Goal: Information Seeking & Learning: Learn about a topic

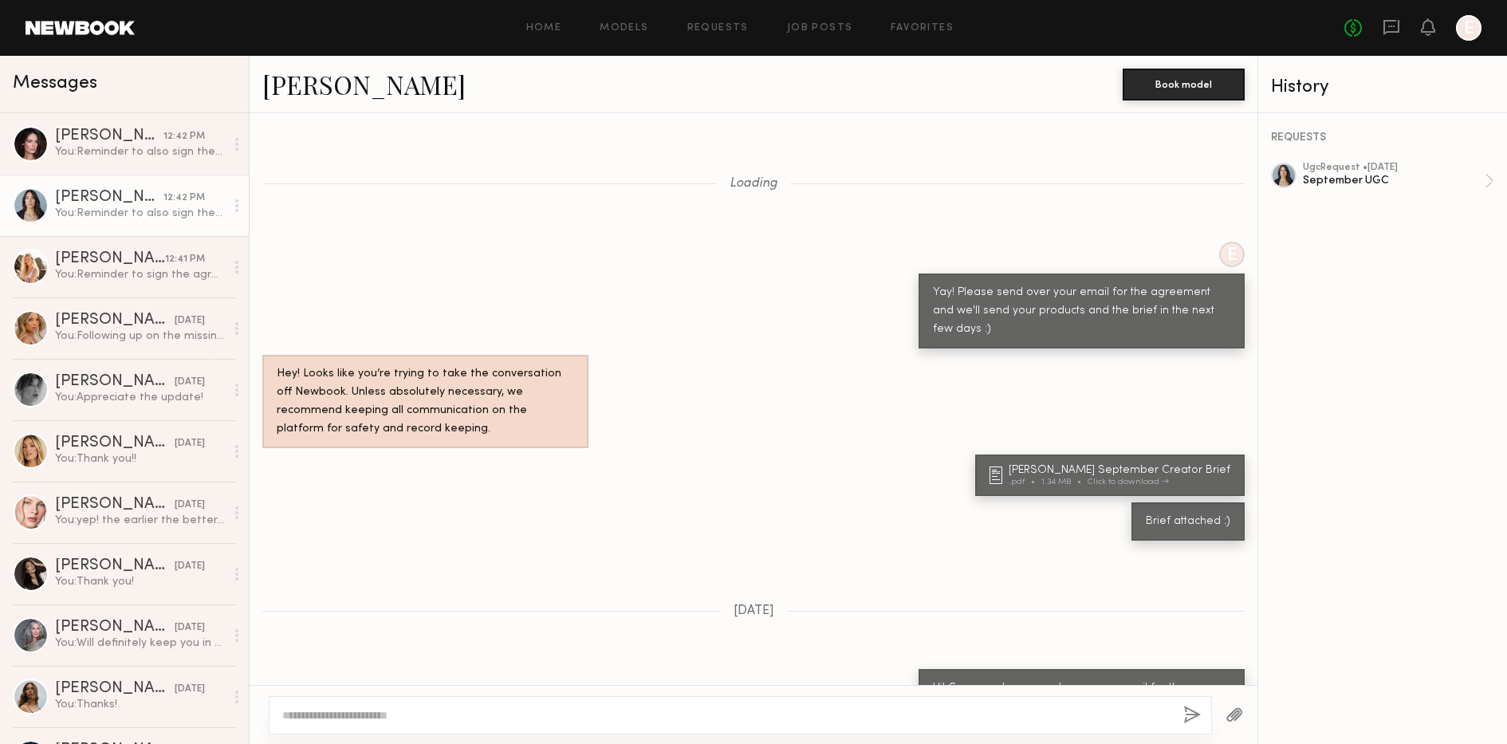
scroll to position [1252, 0]
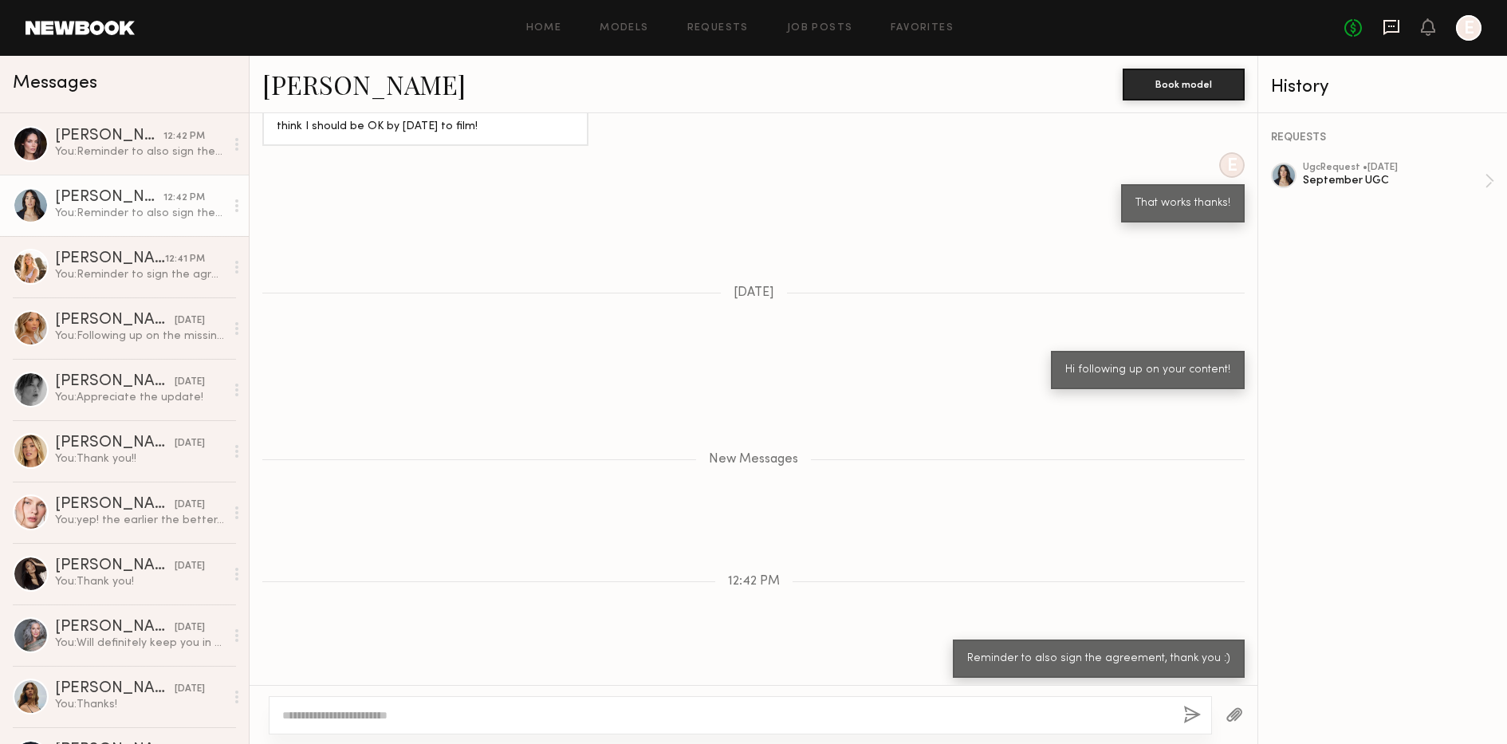
click at [1389, 33] on icon at bounding box center [1392, 27] width 18 height 18
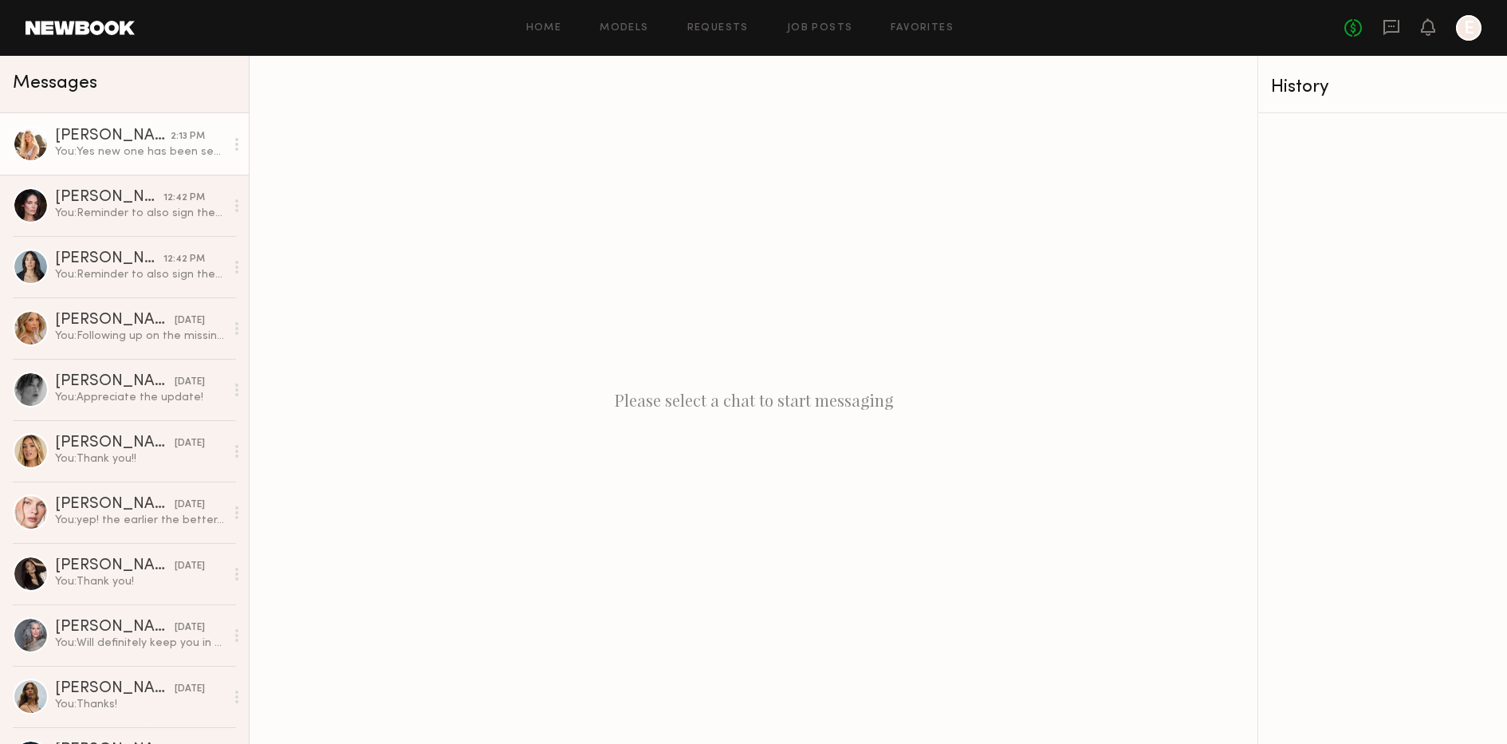
click at [100, 147] on div "You: Yes new one has been sent, I can resend" at bounding box center [140, 151] width 170 height 15
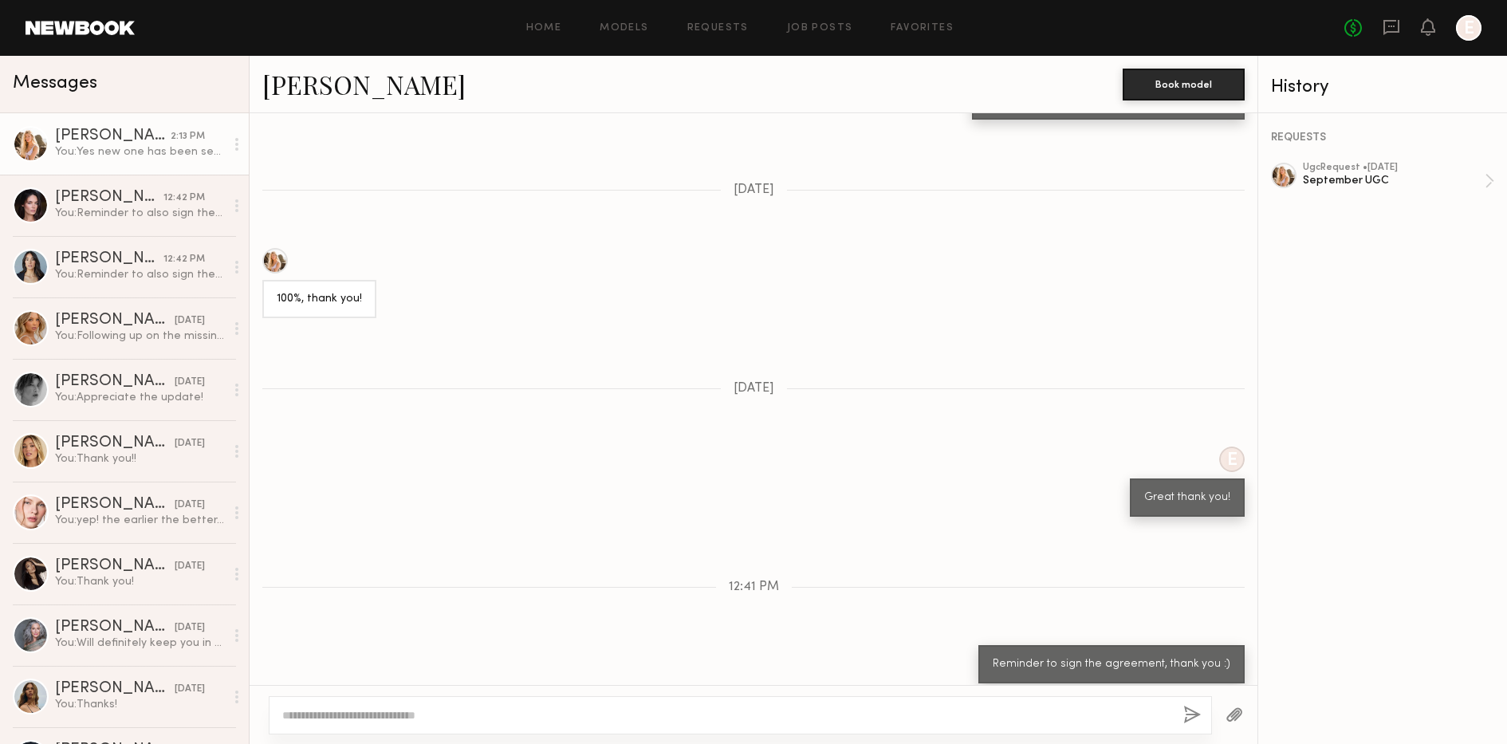
scroll to position [2210, 0]
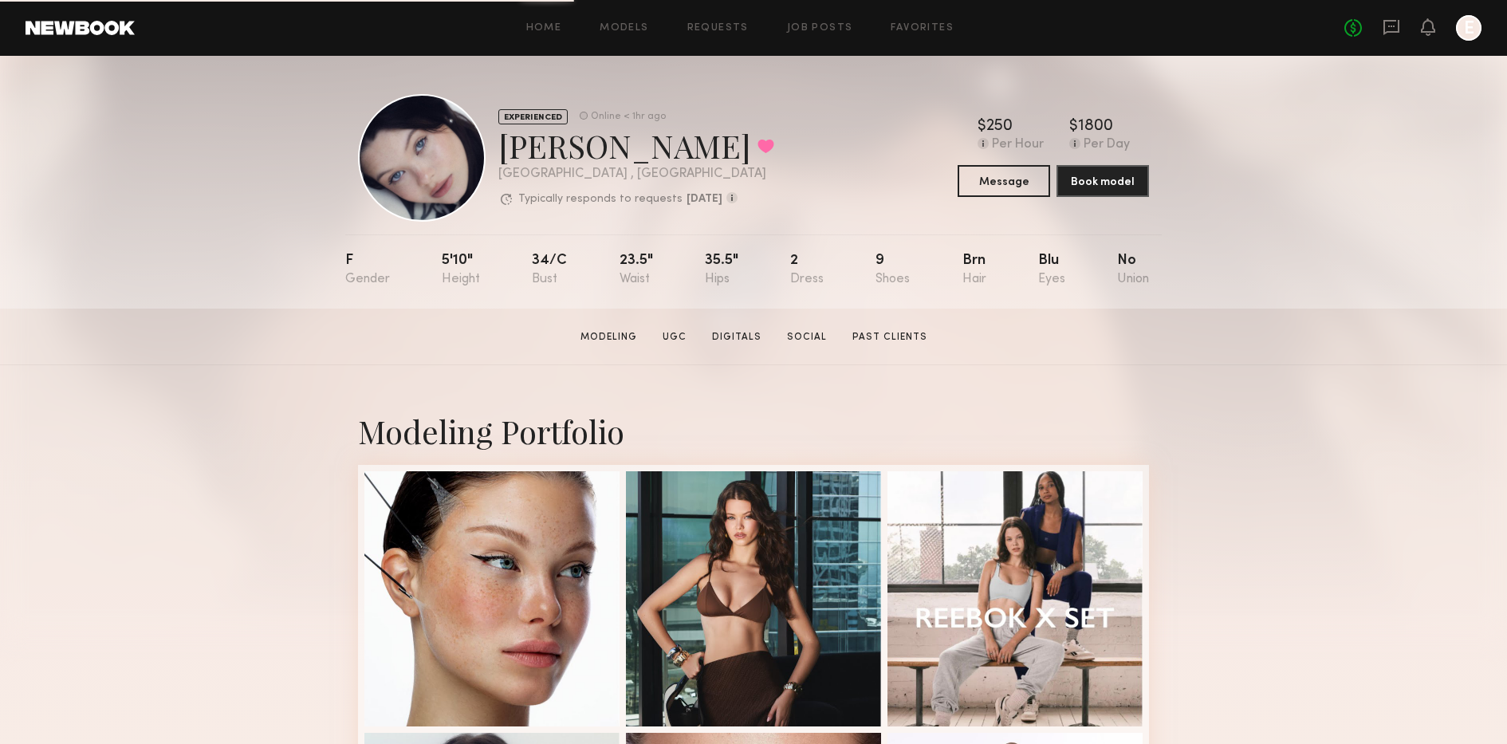
click at [794, 33] on div "Home Models Requests Job Posts Favorites Sign Out No fees up to $5,000 E" at bounding box center [808, 28] width 1347 height 26
click at [813, 24] on link "Job Posts" at bounding box center [820, 28] width 66 height 10
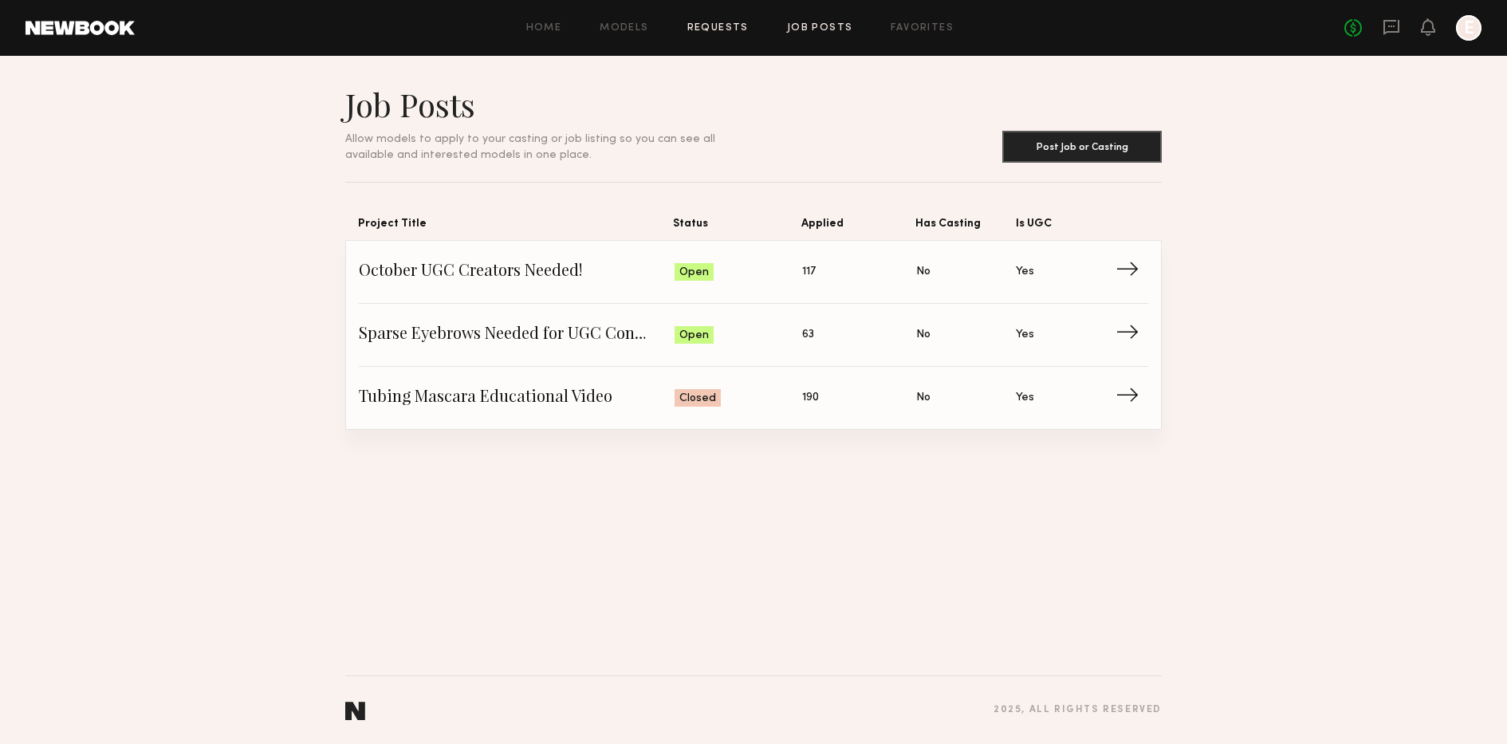
click at [730, 27] on link "Requests" at bounding box center [717, 28] width 61 height 10
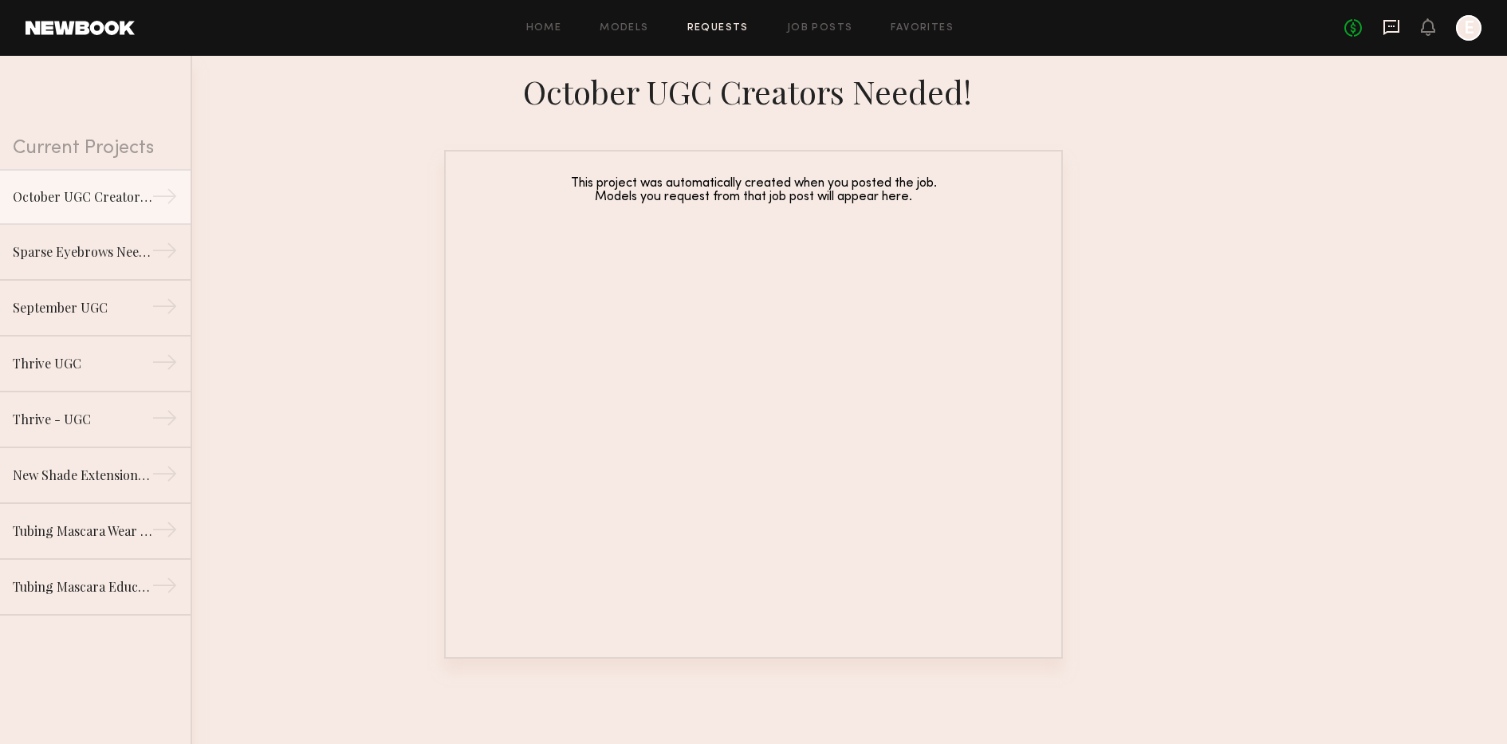
click at [1388, 22] on icon at bounding box center [1392, 27] width 18 height 18
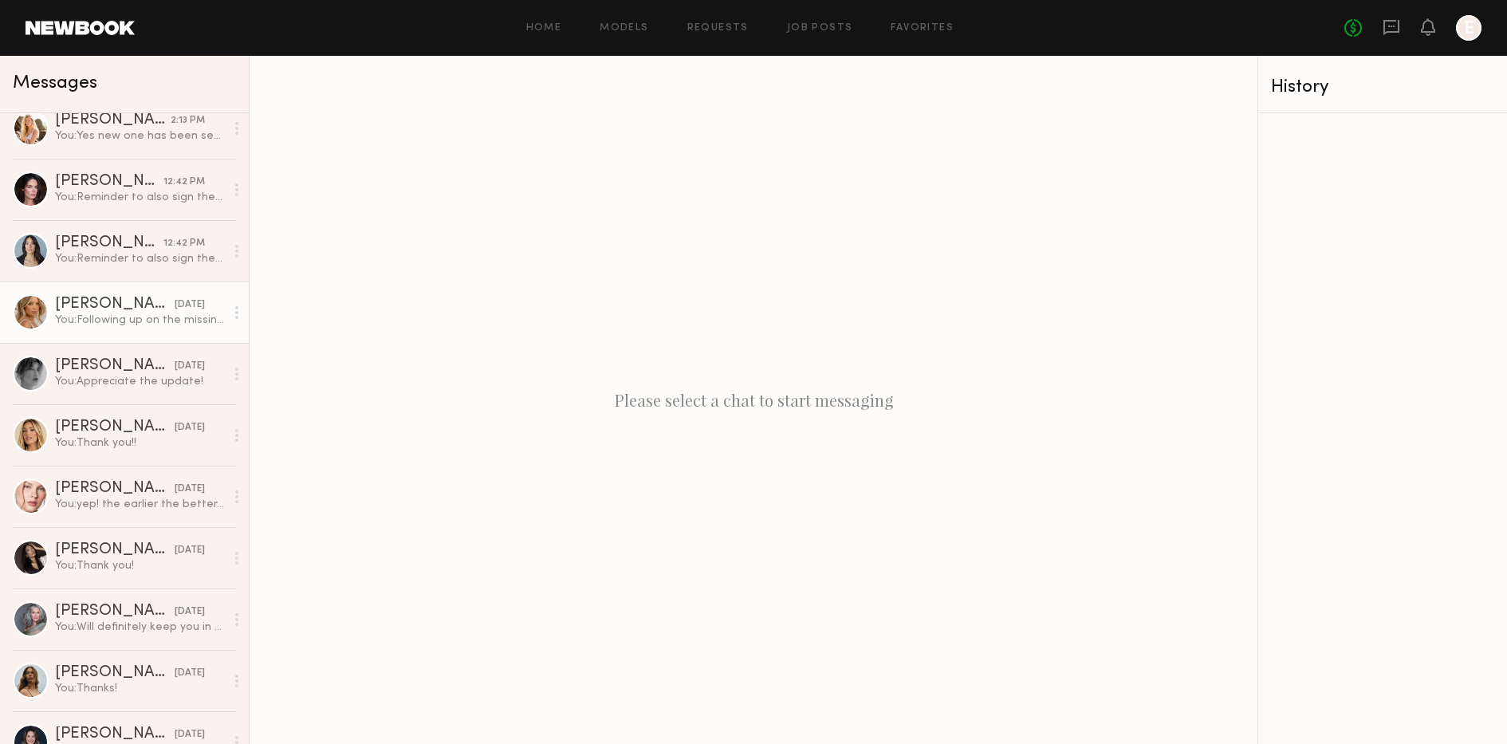
scroll to position [22, 0]
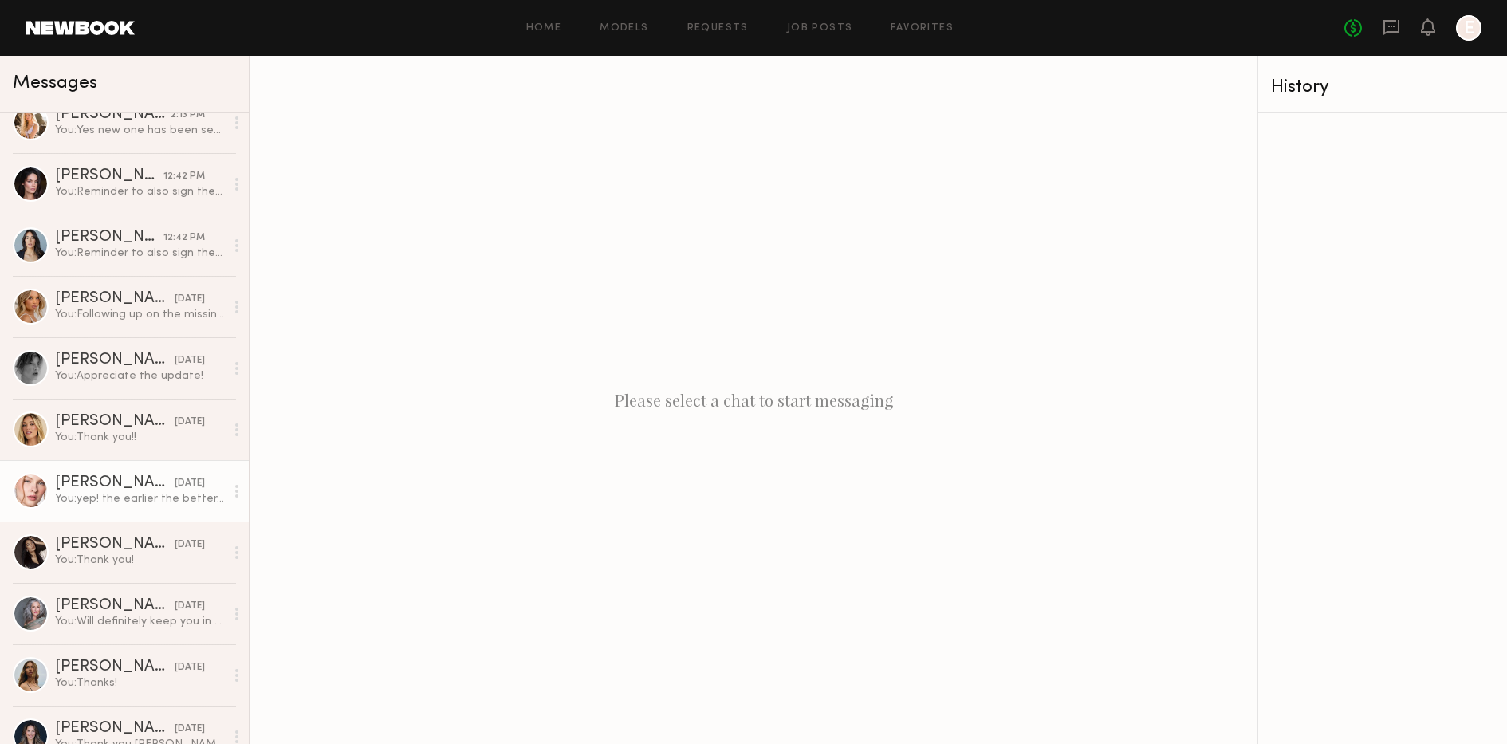
click at [126, 472] on link "[PERSON_NAME] [DATE] You: yep! the earlier the better, thanks!" at bounding box center [124, 490] width 249 height 61
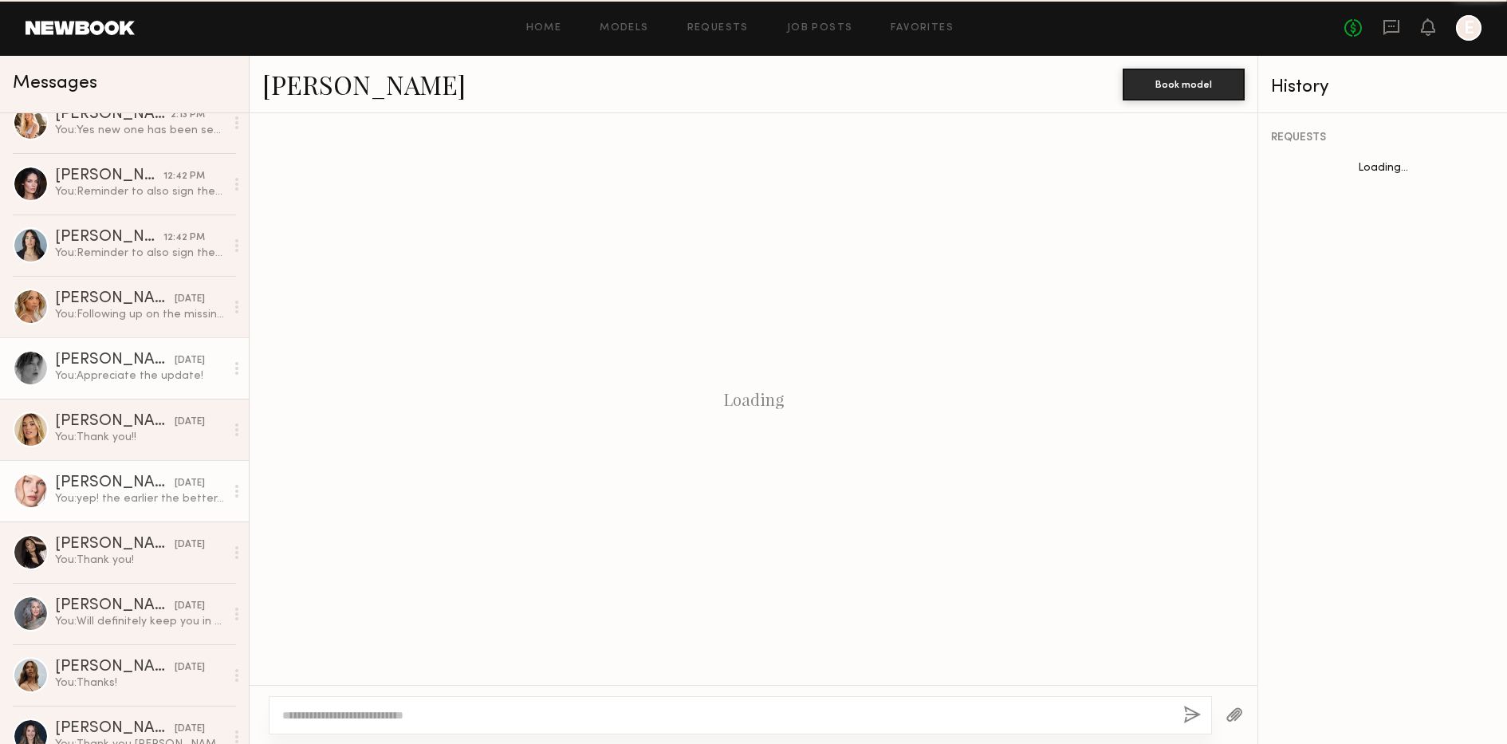
scroll to position [1302, 0]
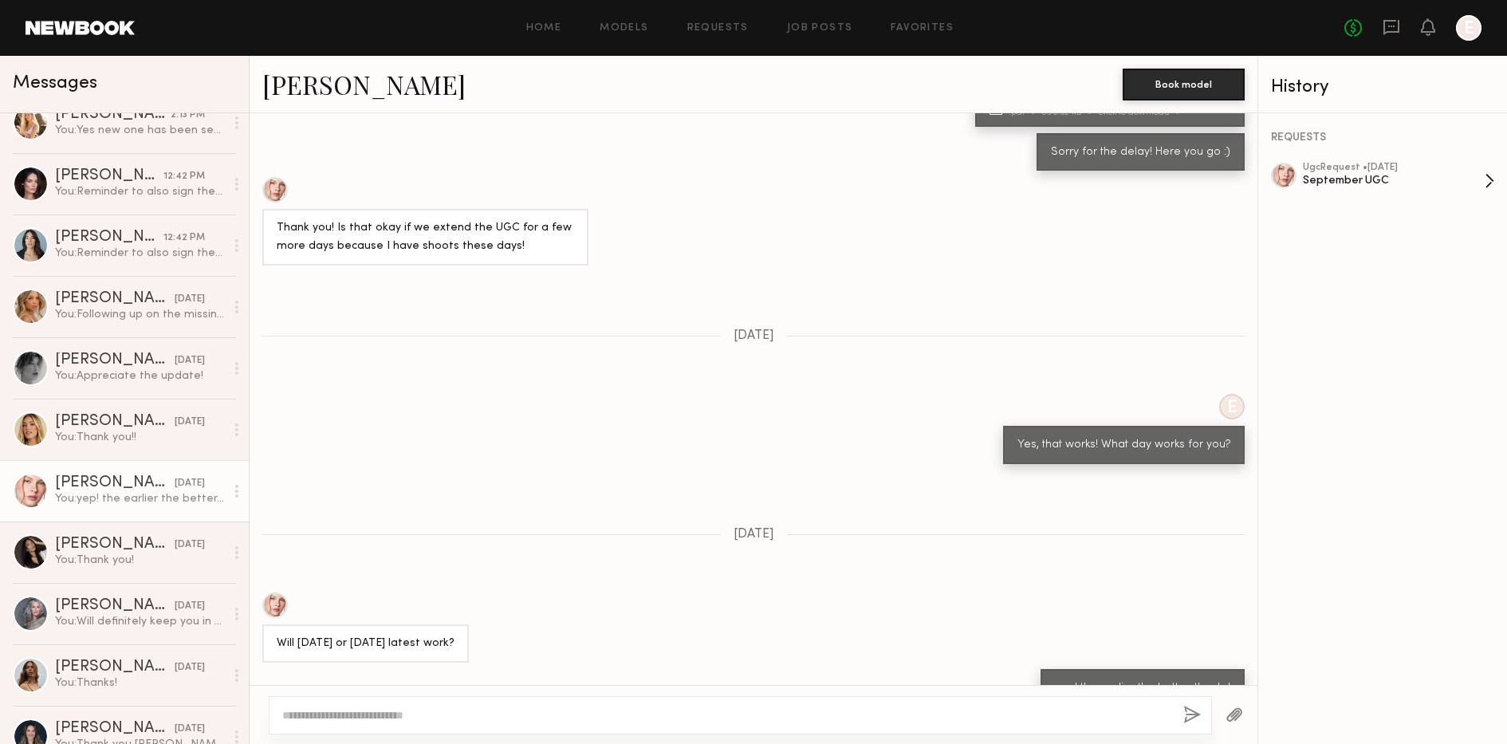
click at [1364, 190] on div "ugc Request • [DATE] September UGC" at bounding box center [1394, 181] width 182 height 37
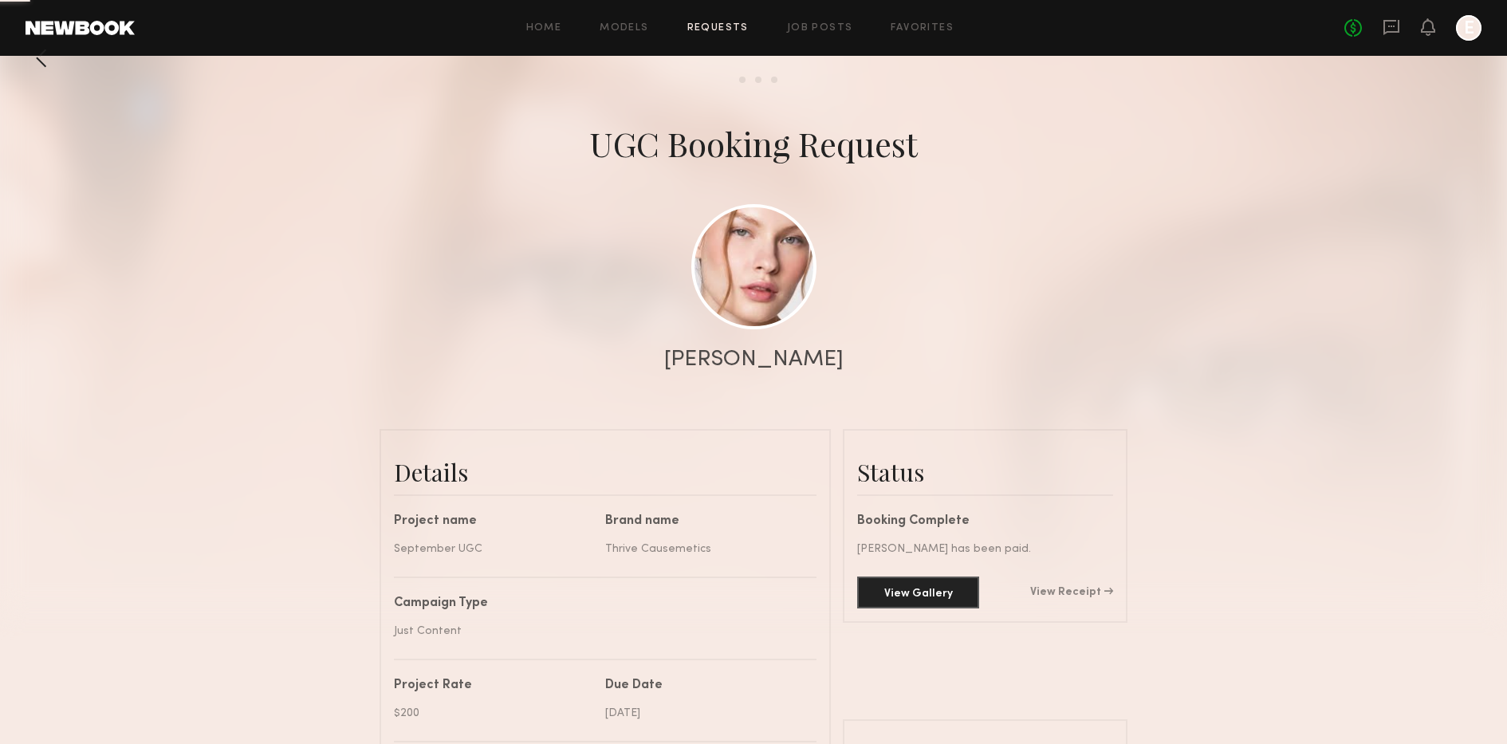
scroll to position [30, 0]
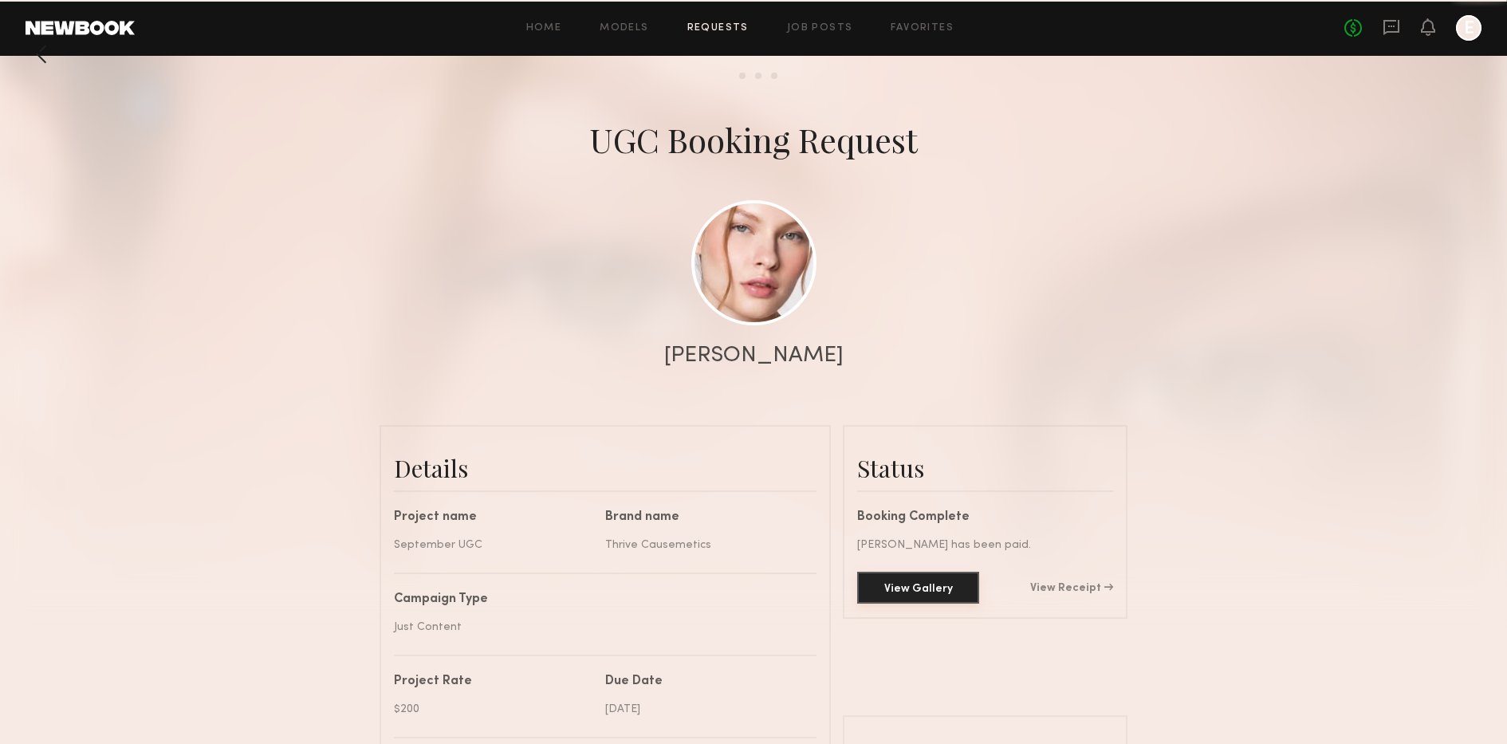
click at [921, 600] on button "View Gallery" at bounding box center [918, 588] width 122 height 32
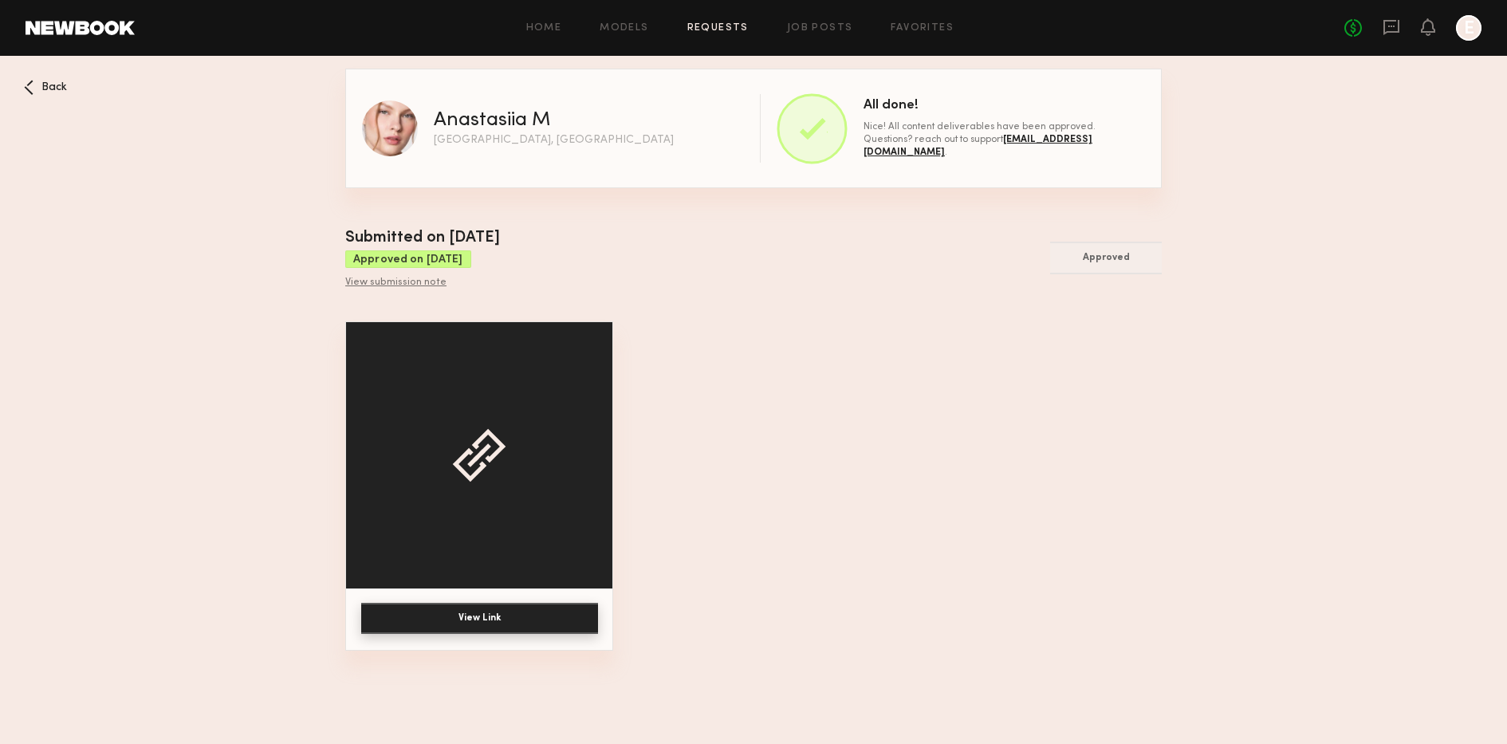
click at [471, 135] on div "Laguna Beach, CA" at bounding box center [554, 140] width 240 height 11
click at [488, 108] on div "Anastasiia M Laguna Beach, CA" at bounding box center [518, 128] width 312 height 56
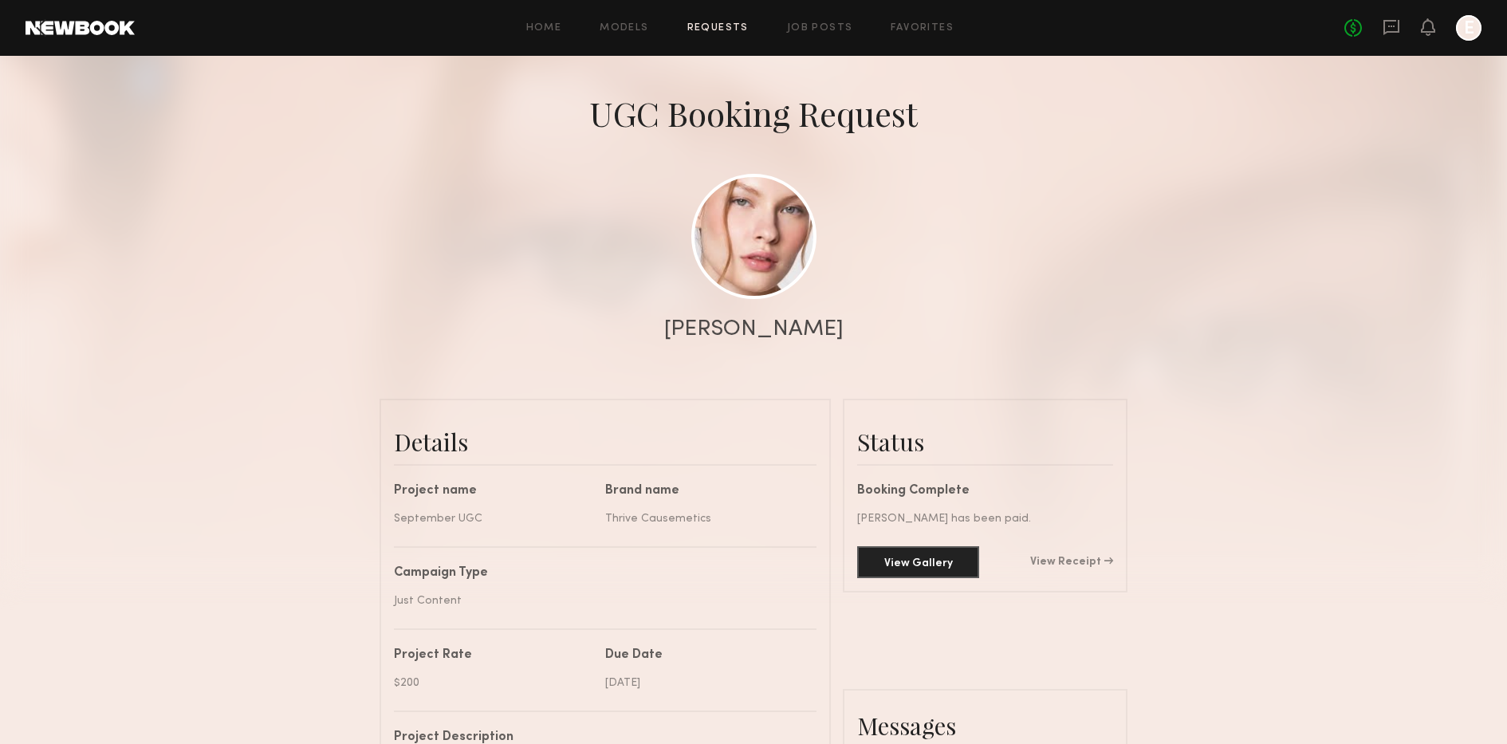
scroll to position [64, 0]
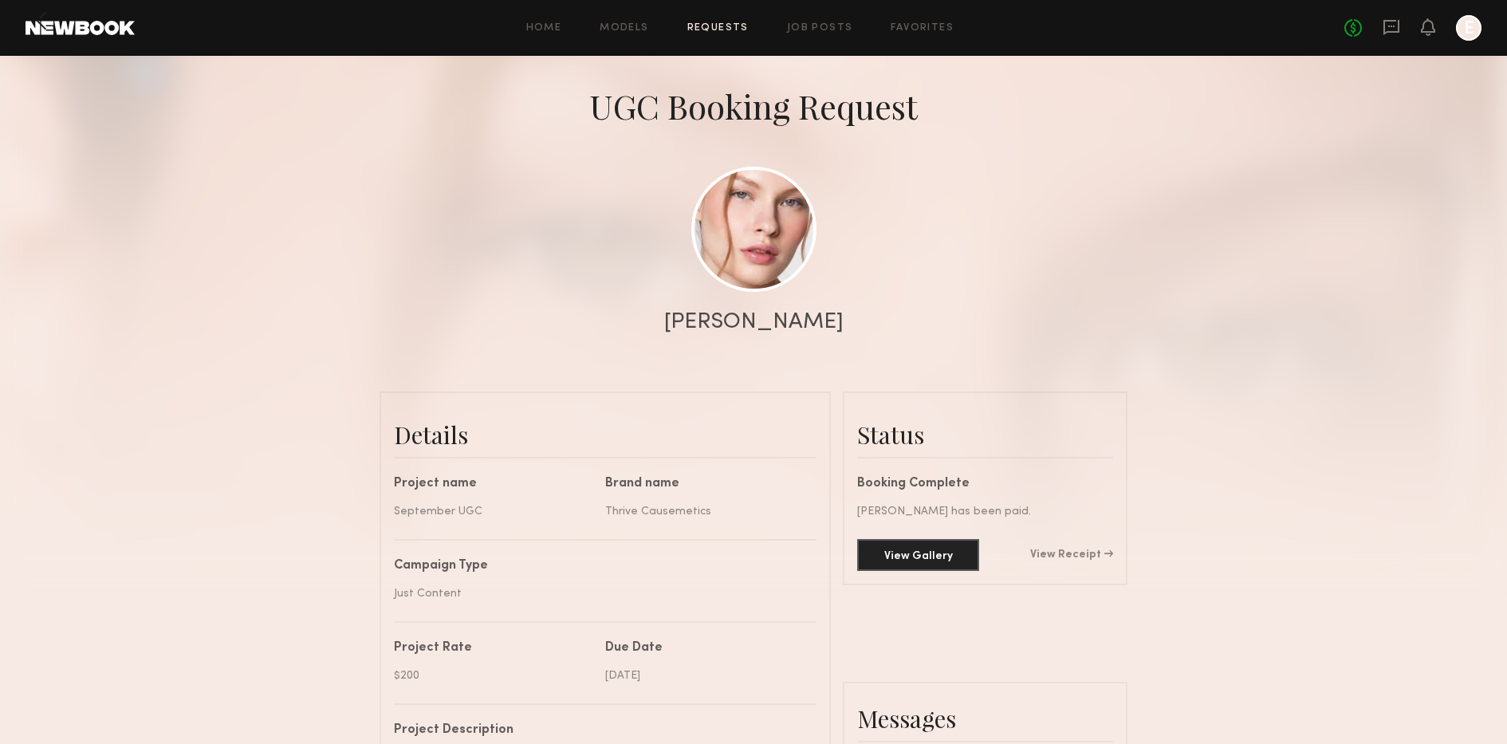
click at [751, 325] on div "Anastasiia M." at bounding box center [753, 322] width 179 height 22
copy div "Anastasiia M."
click at [631, 28] on link "Models" at bounding box center [624, 28] width 49 height 10
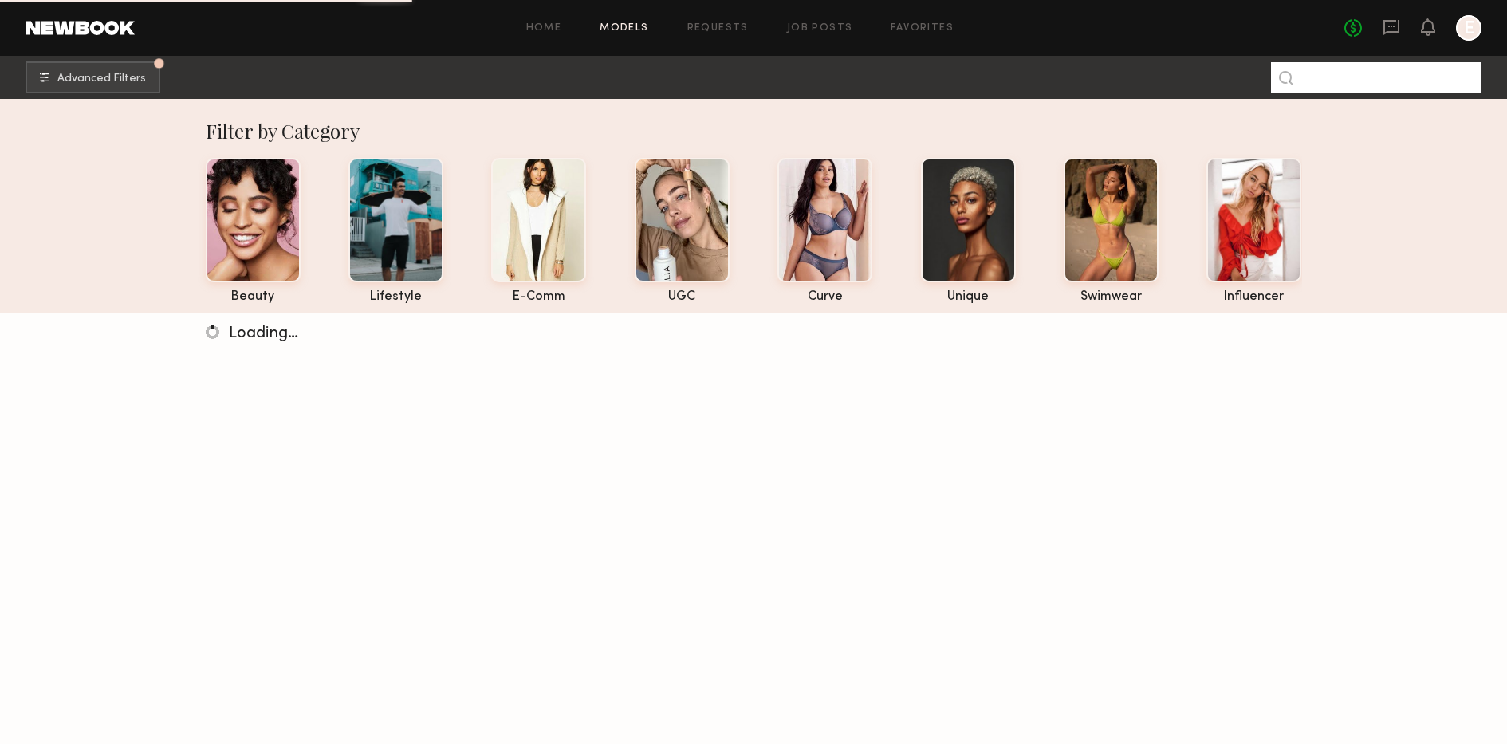
click at [1332, 81] on input at bounding box center [1376, 77] width 211 height 30
paste input "**********"
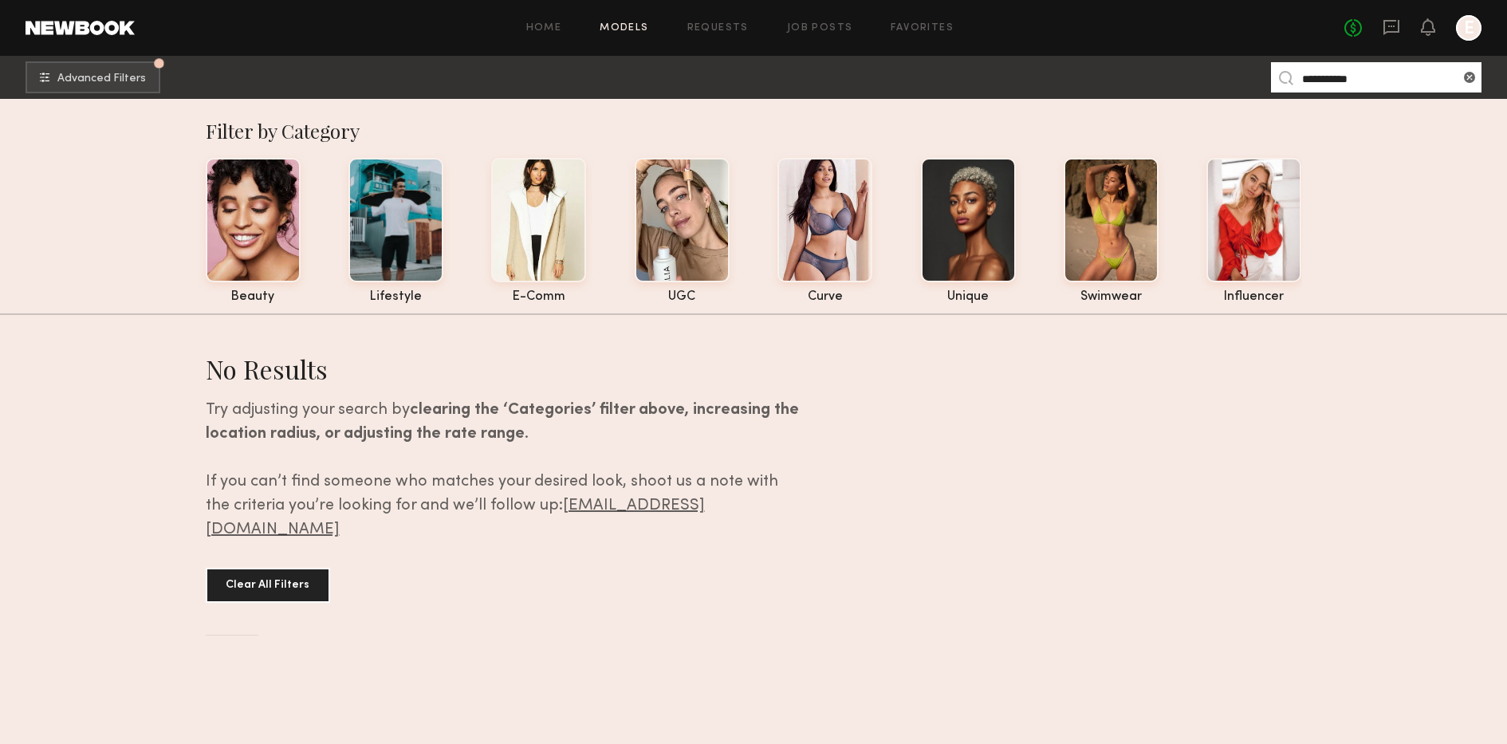
type input "**********"
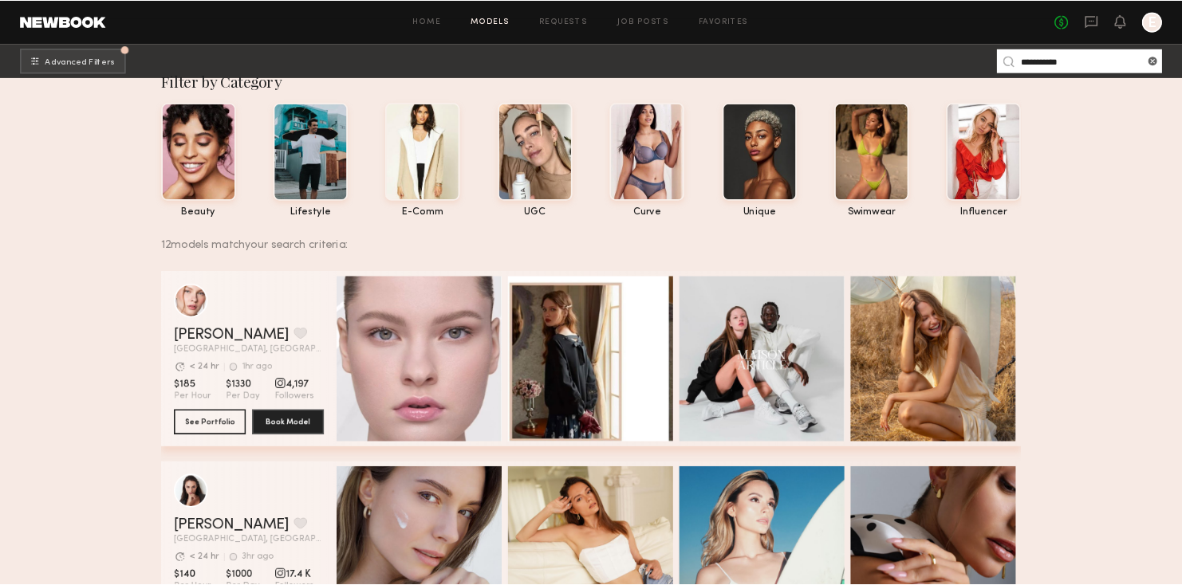
scroll to position [28, 0]
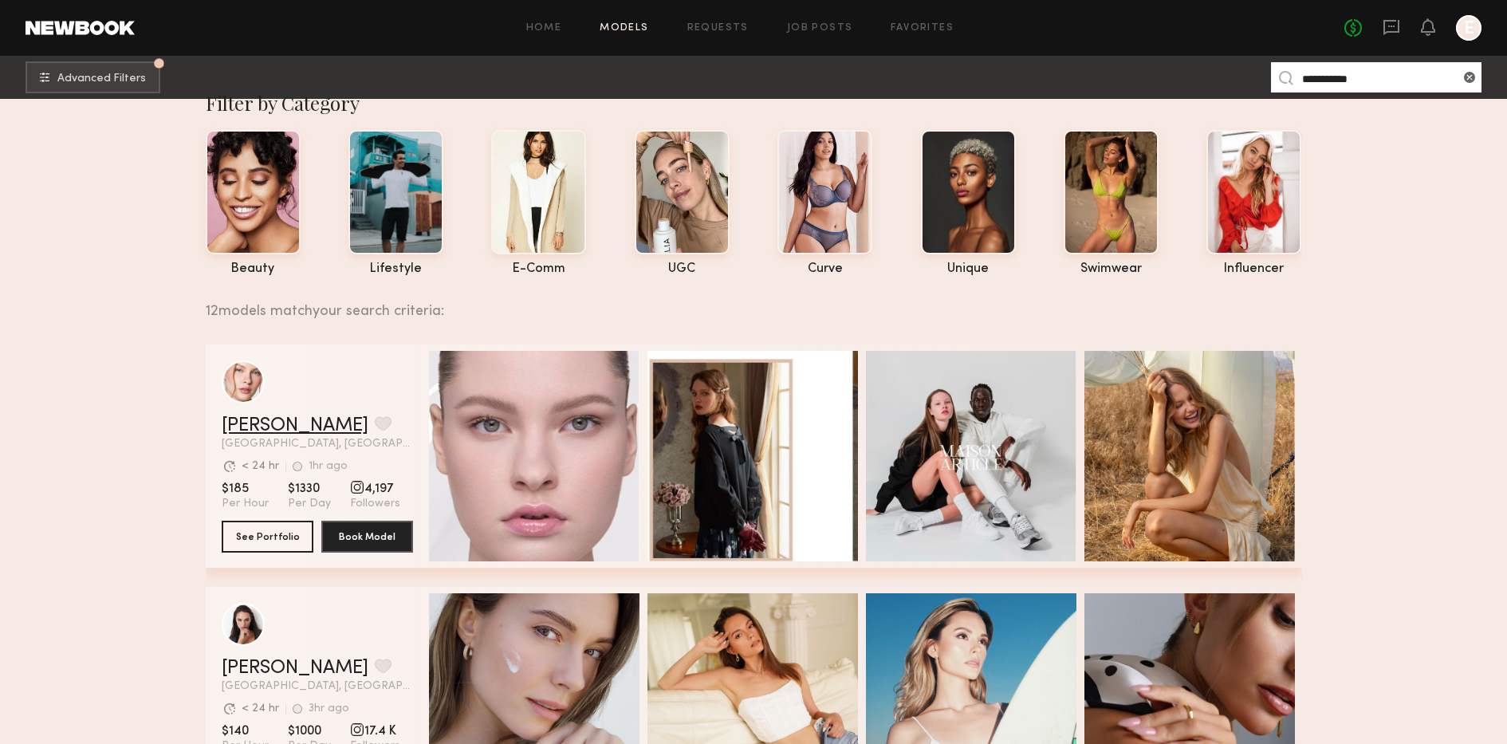
click at [321, 427] on link "Anastasiia M." at bounding box center [295, 425] width 147 height 19
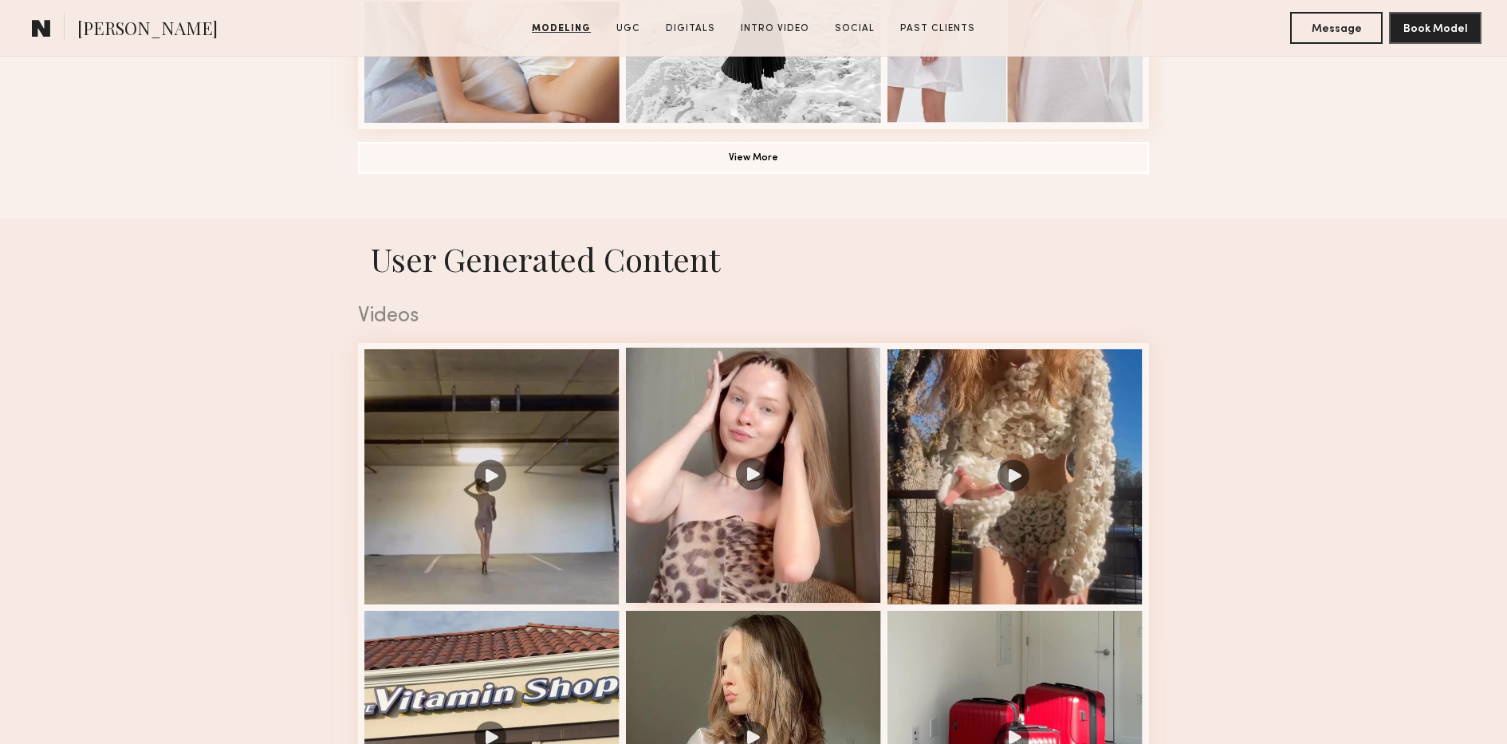
scroll to position [1527, 0]
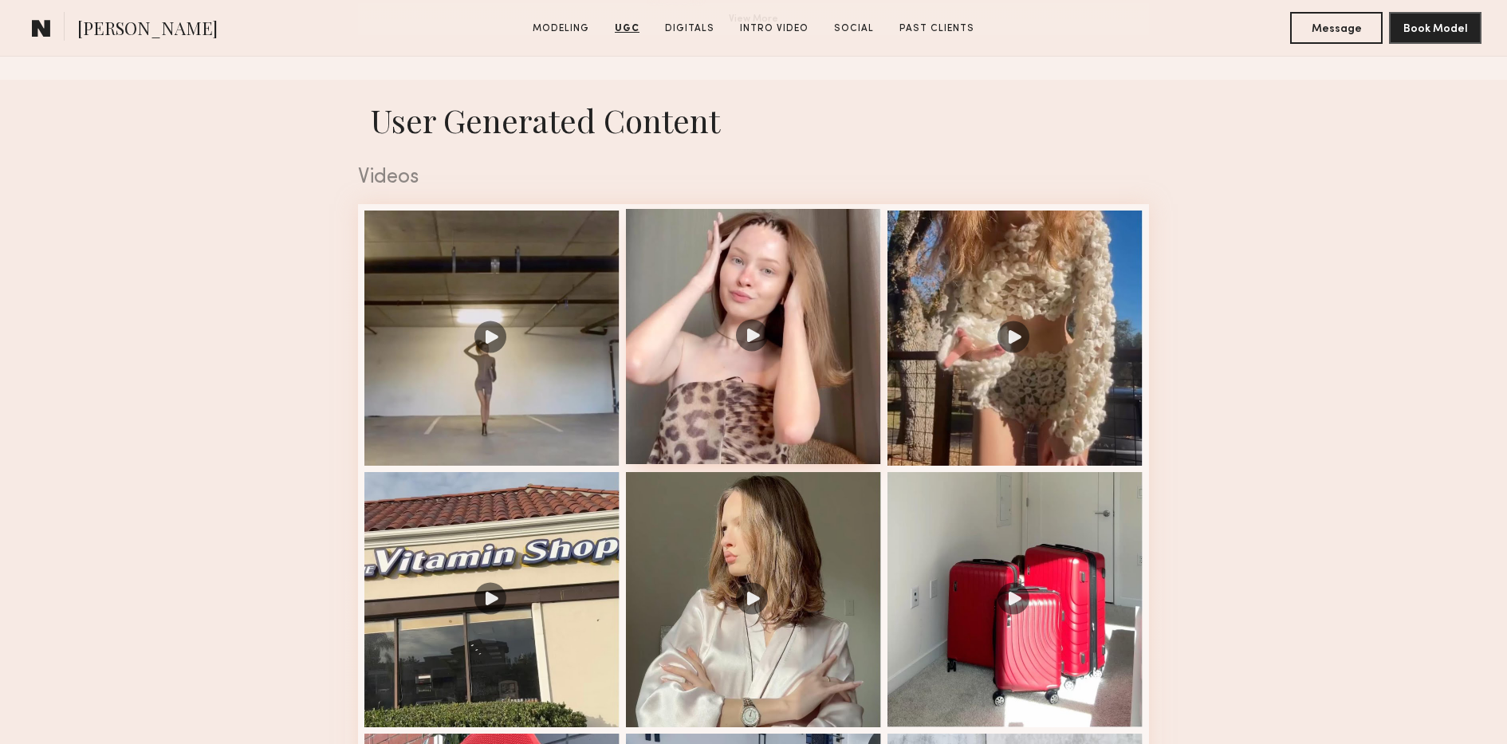
click at [758, 361] on div at bounding box center [753, 336] width 255 height 255
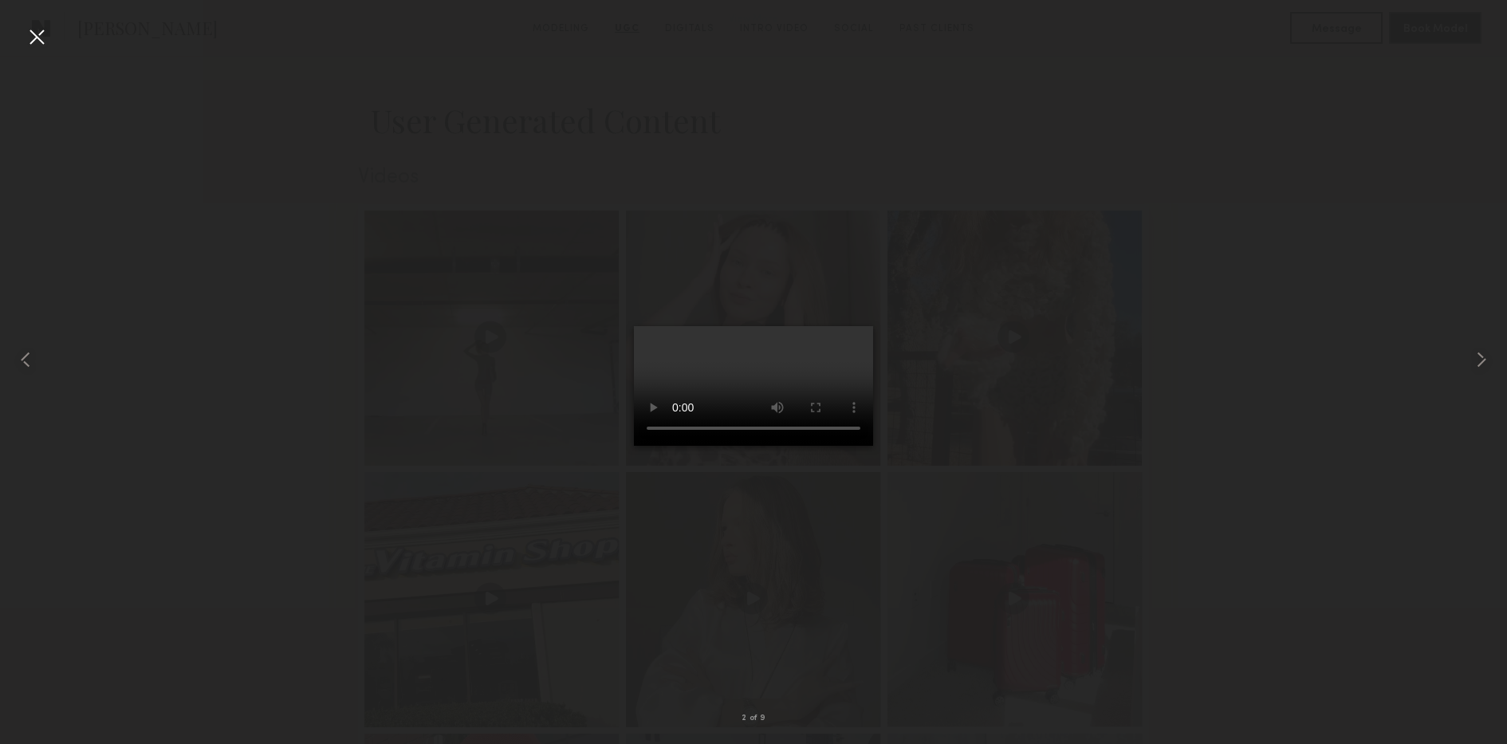
click at [468, 500] on div at bounding box center [753, 359] width 1507 height 667
click at [368, 415] on div at bounding box center [753, 359] width 1507 height 667
click at [51, 37] on div at bounding box center [30, 359] width 61 height 667
click at [30, 33] on div at bounding box center [37, 37] width 26 height 26
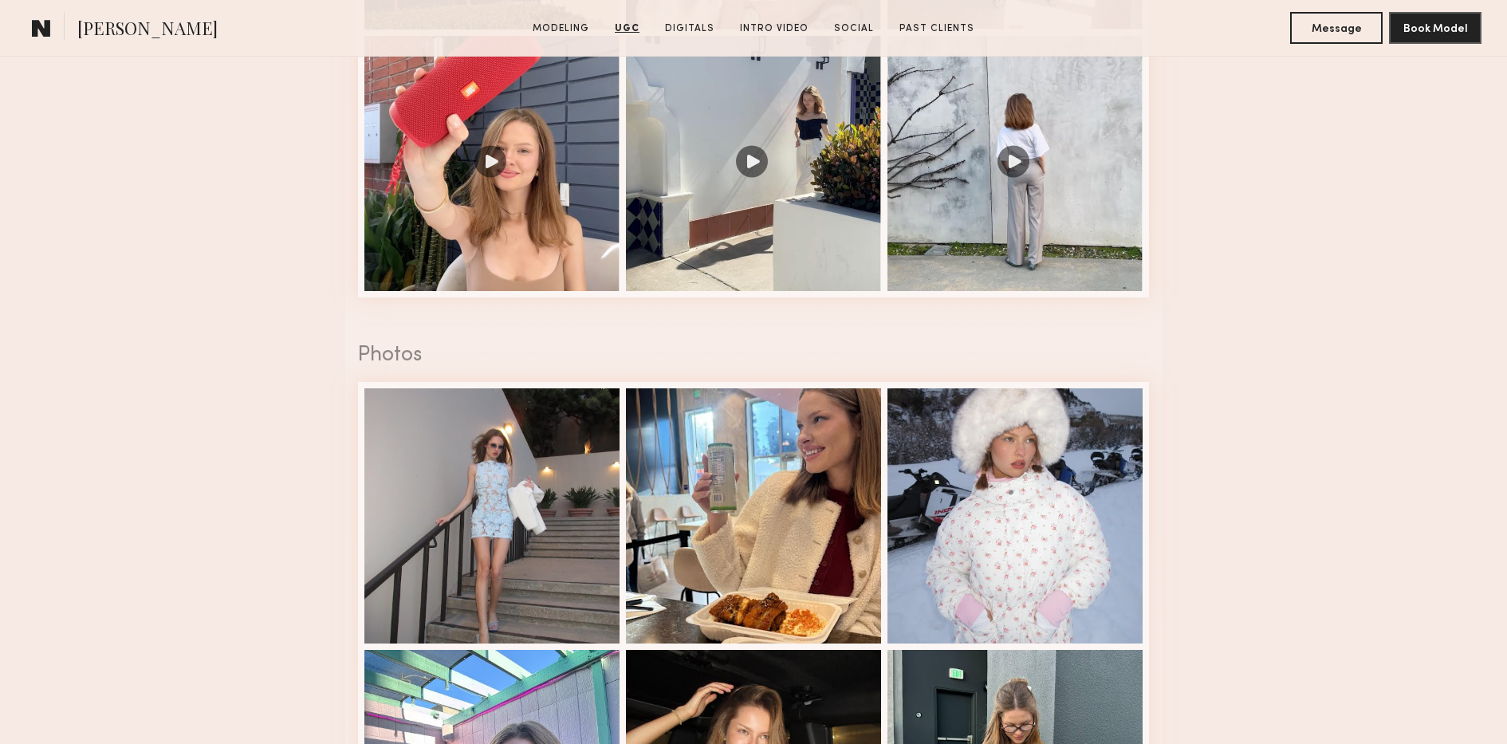
scroll to position [2244, 0]
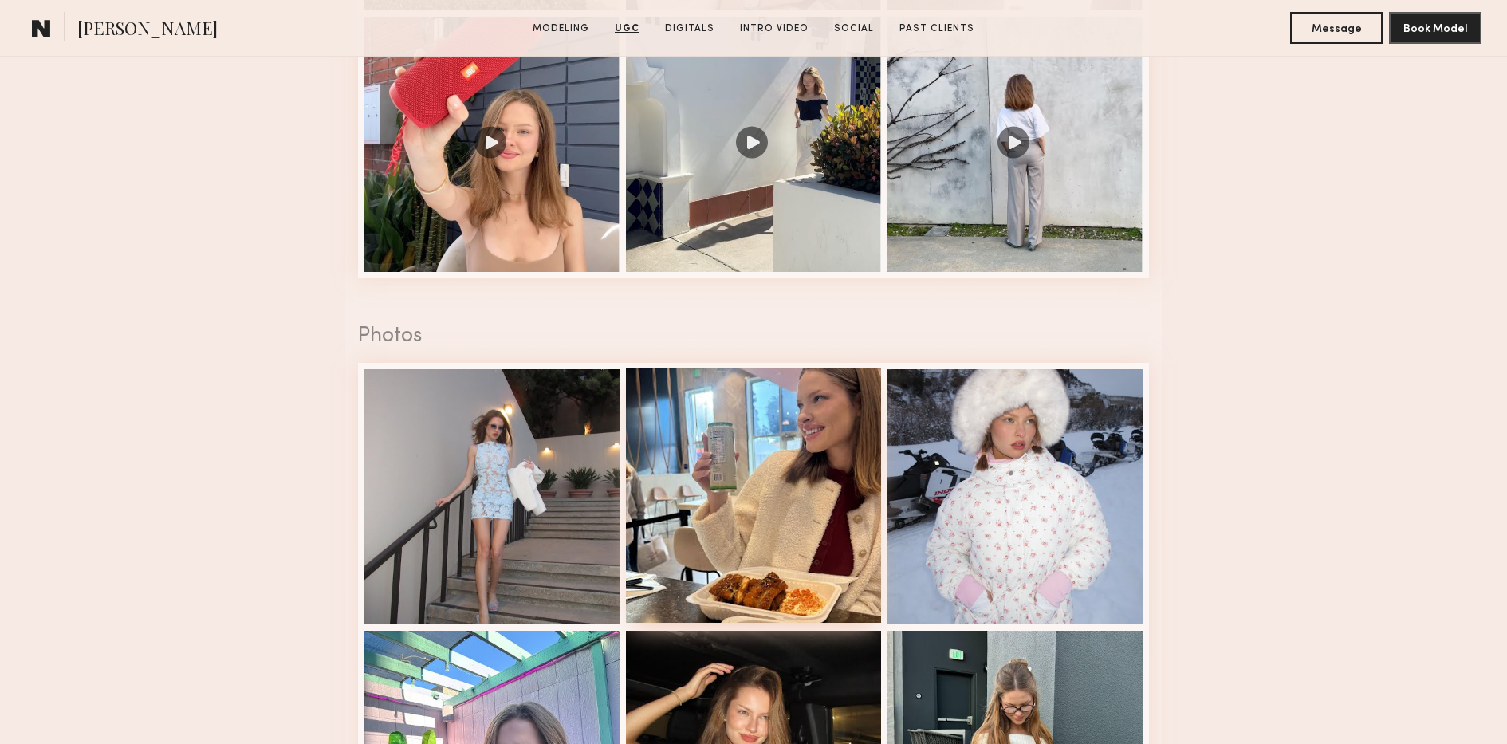
click at [638, 400] on div at bounding box center [753, 495] width 255 height 255
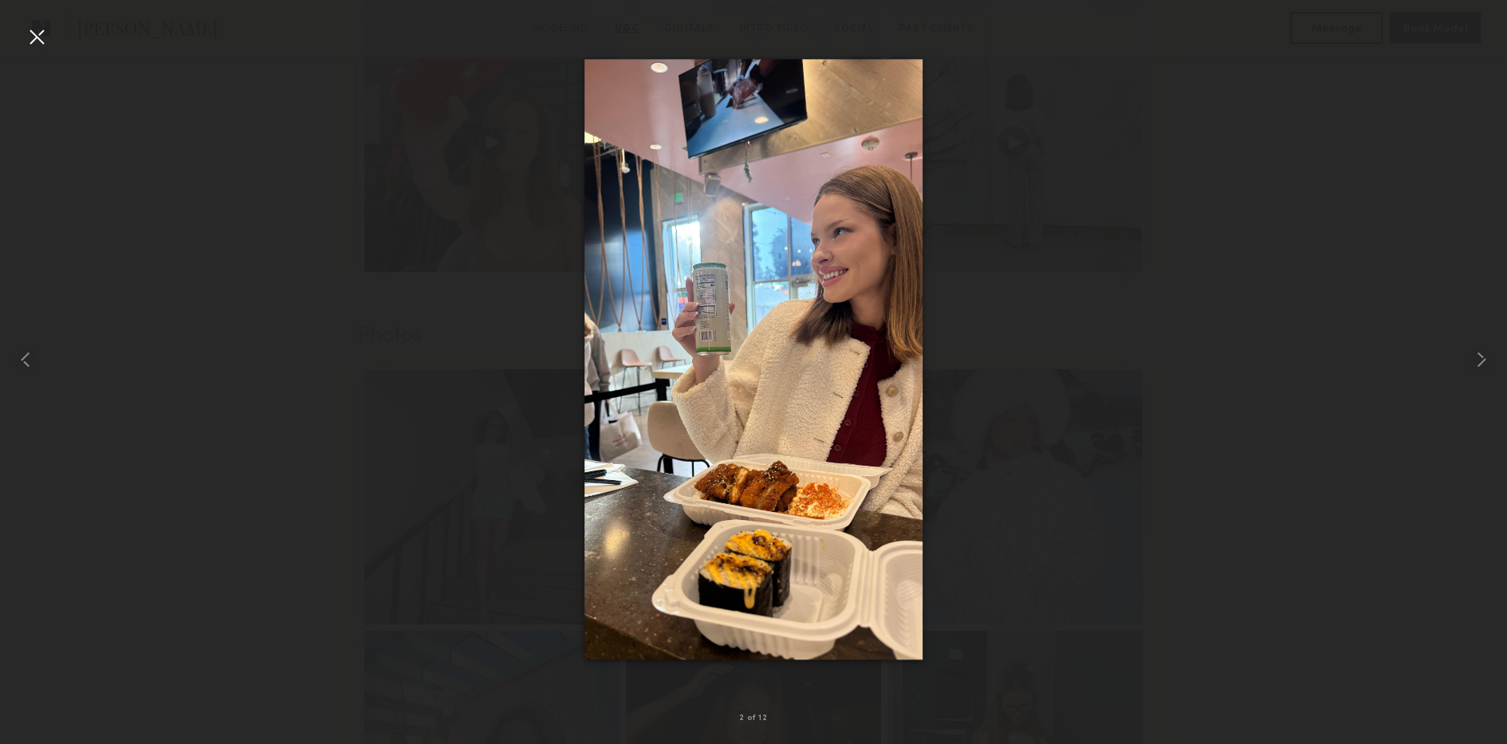
click at [976, 356] on div at bounding box center [753, 359] width 1507 height 667
click at [46, 24] on div at bounding box center [37, 37] width 26 height 26
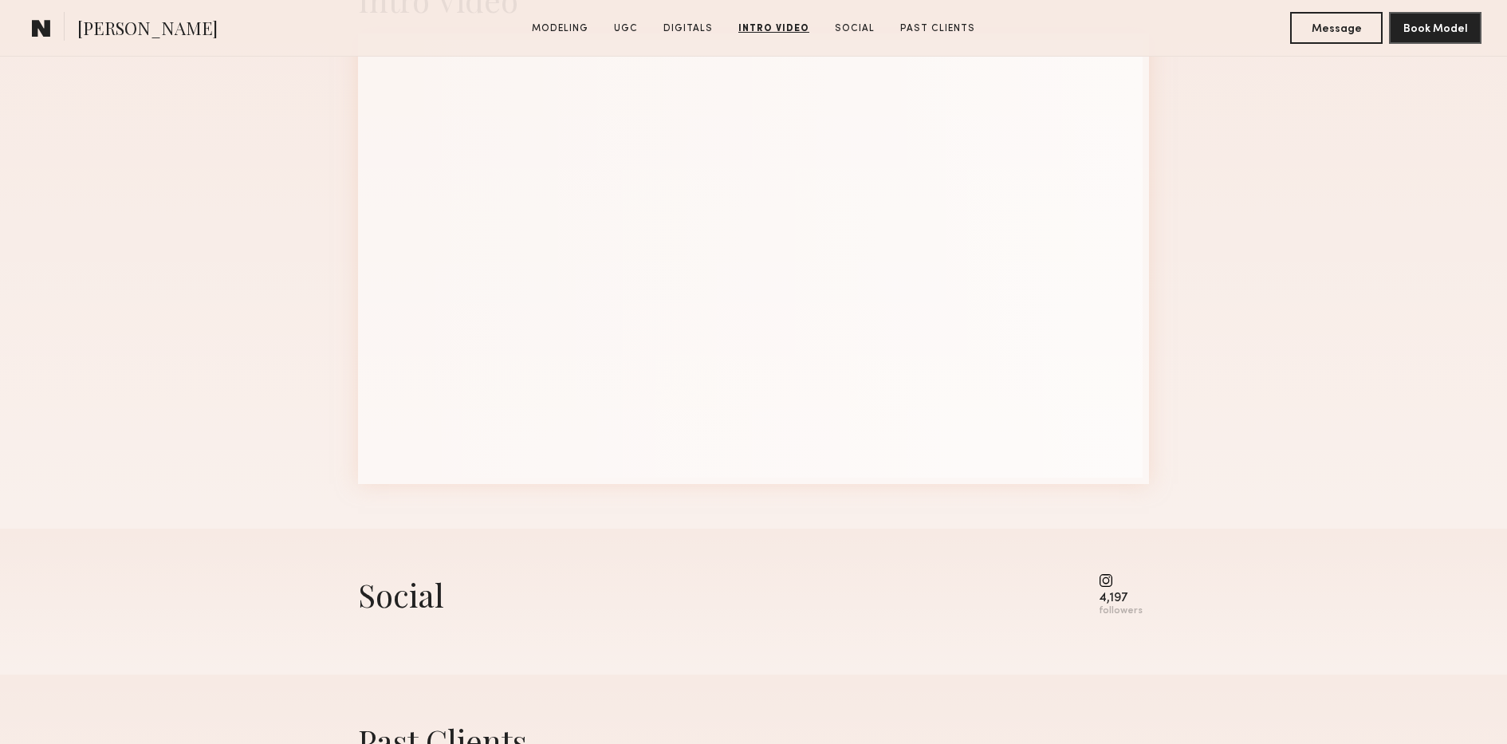
scroll to position [4411, 0]
